Goal: Find specific page/section: Find specific page/section

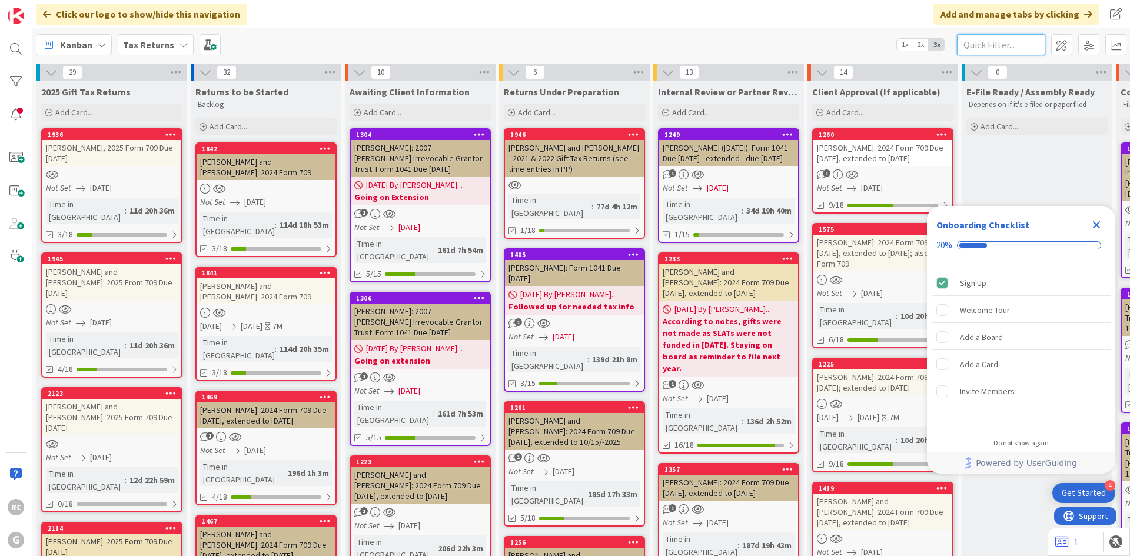
click at [990, 40] on input "text" at bounding box center [1001, 44] width 88 height 21
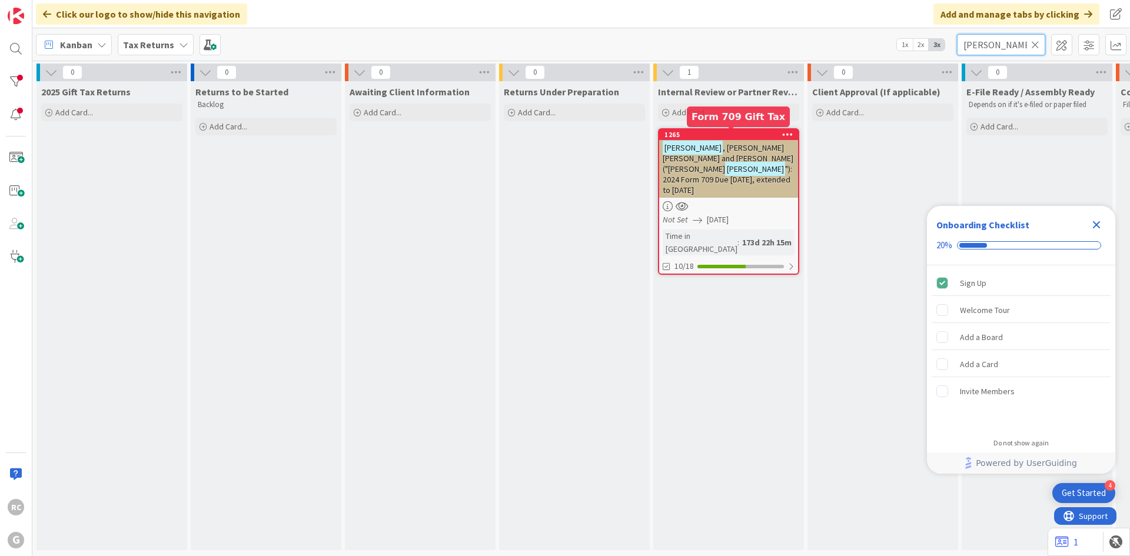
type input "[PERSON_NAME]"
click at [738, 138] on div "1265" at bounding box center [731, 135] width 134 height 8
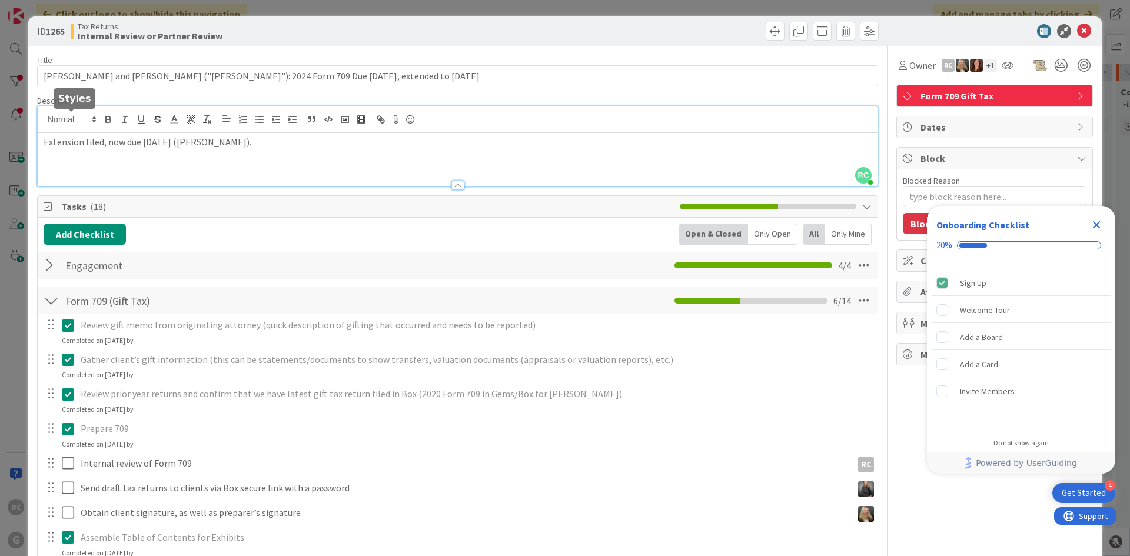
click at [43, 119] on div "RC [PERSON_NAME] just joined Extension filed, now due [DATE] ([PERSON_NAME])." at bounding box center [458, 146] width 840 height 79
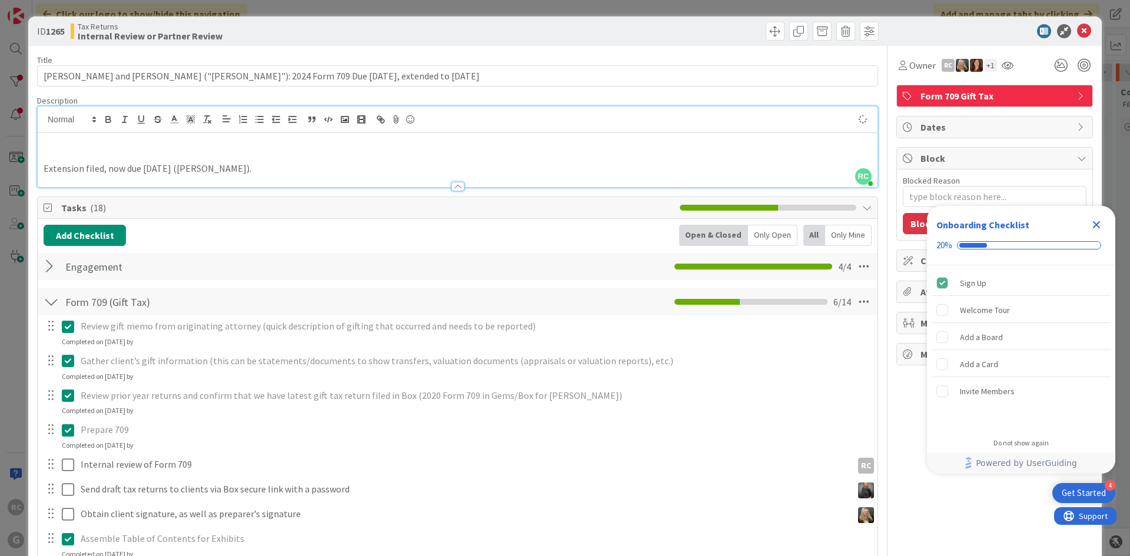
type textarea "x"
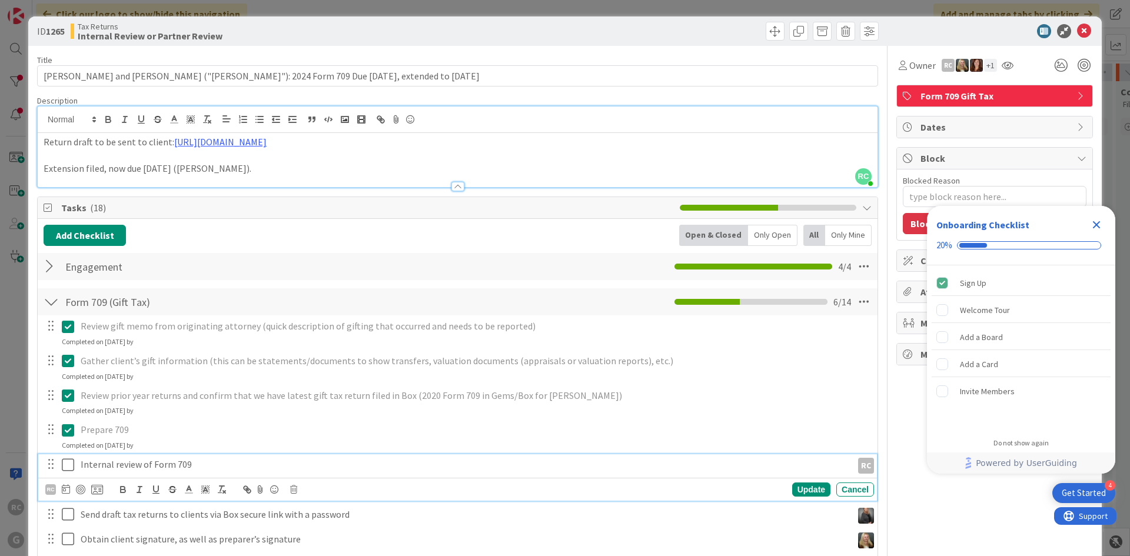
click at [70, 465] on icon at bounding box center [71, 465] width 18 height 14
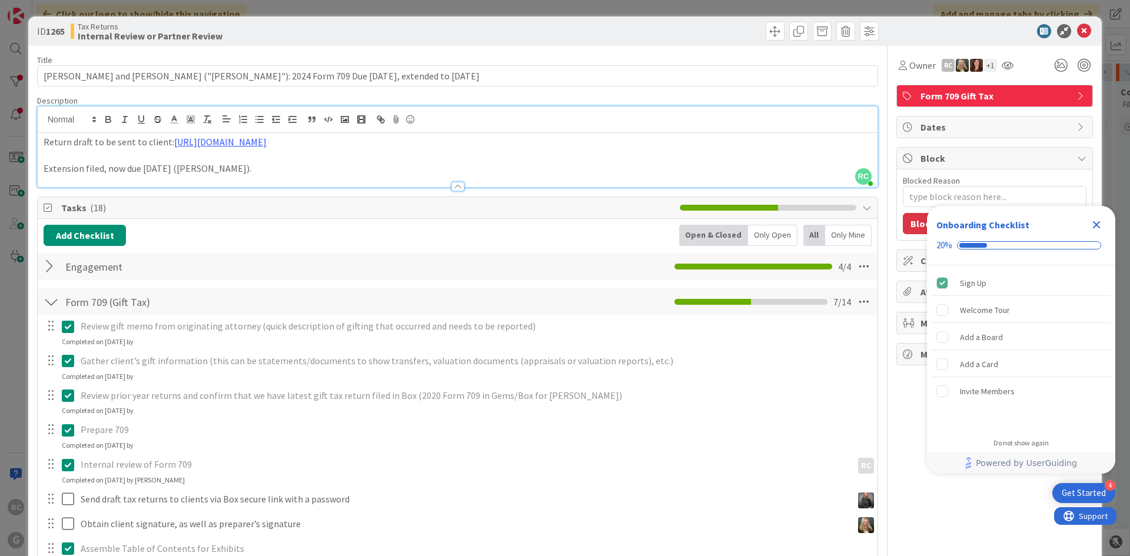
type textarea "x"
click at [1077, 29] on icon at bounding box center [1084, 31] width 14 height 14
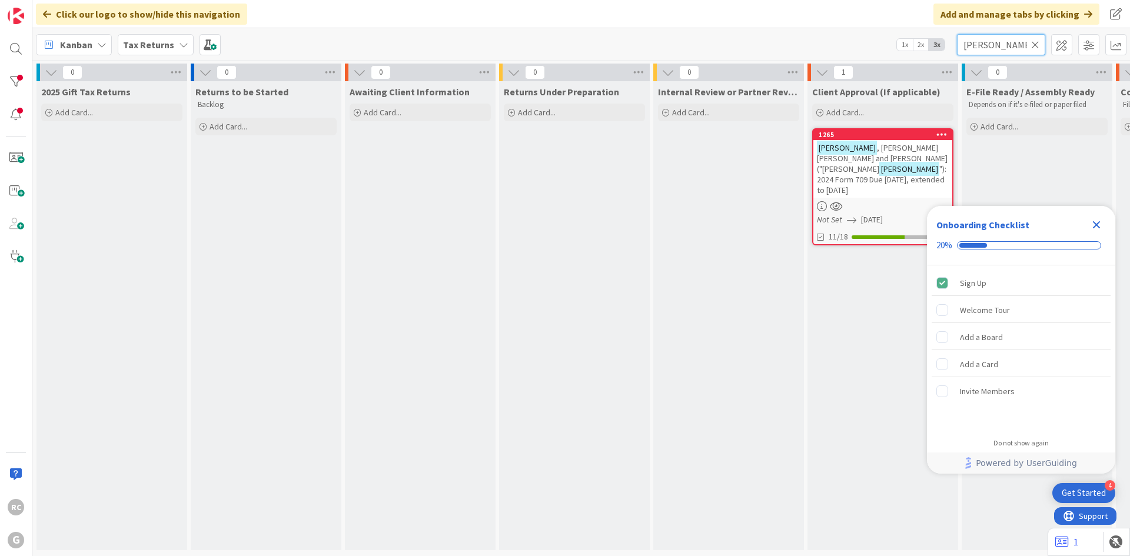
click at [1008, 46] on input "[PERSON_NAME]" at bounding box center [1001, 44] width 88 height 21
type input "[PERSON_NAME]"
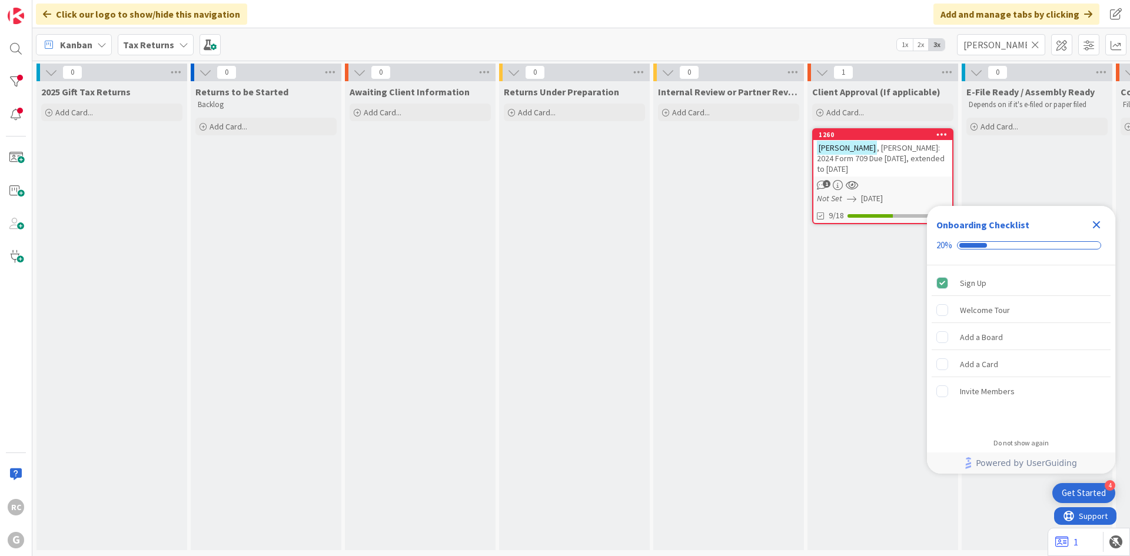
click at [884, 139] on div "1260" at bounding box center [882, 134] width 139 height 11
type textarea "x"
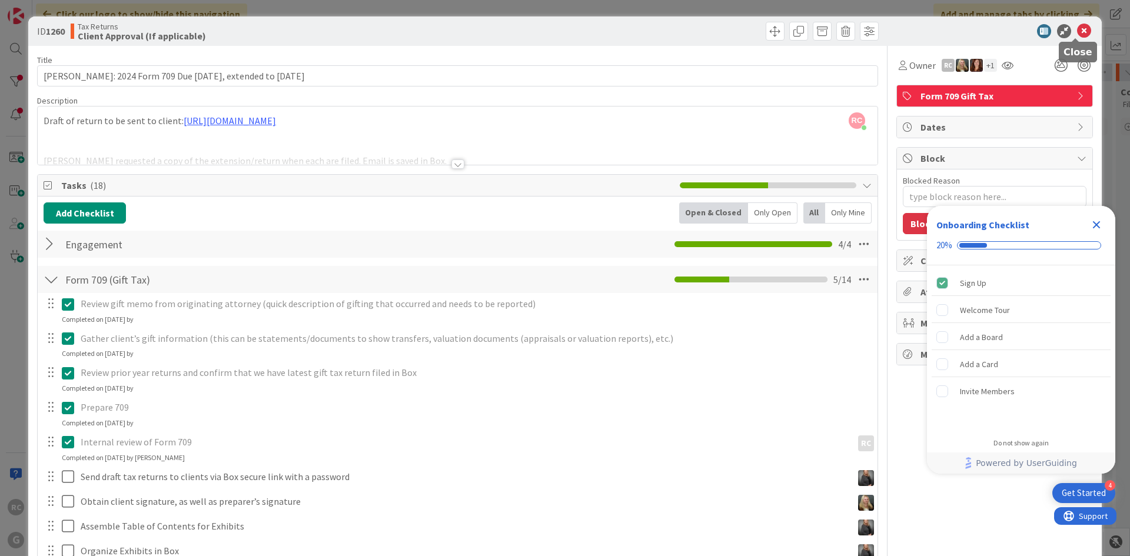
click at [1077, 29] on icon at bounding box center [1084, 31] width 14 height 14
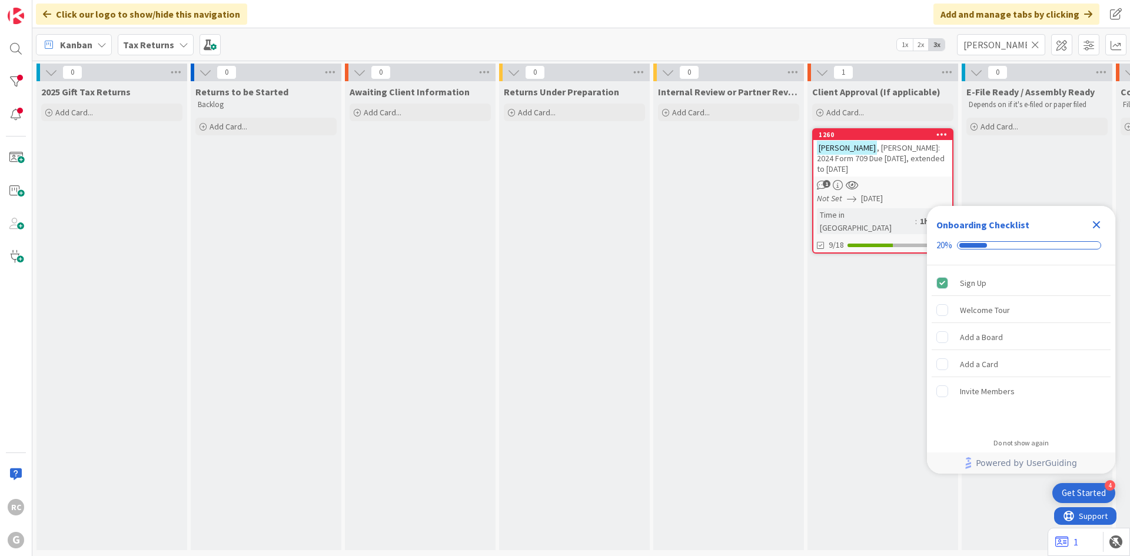
click at [1036, 42] on icon at bounding box center [1035, 44] width 8 height 11
